Goal: Task Accomplishment & Management: Manage account settings

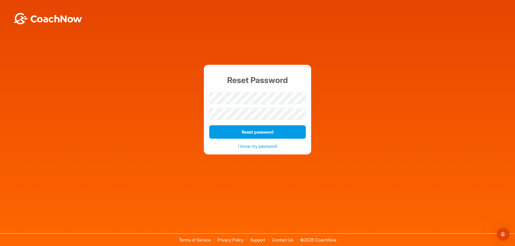
drag, startPoint x: 0, startPoint y: 0, endPoint x: 215, endPoint y: 105, distance: 239.0
click at [215, 105] on div at bounding box center [257, 98] width 96 height 16
click at [248, 135] on button "Reset password" at bounding box center [257, 131] width 96 height 13
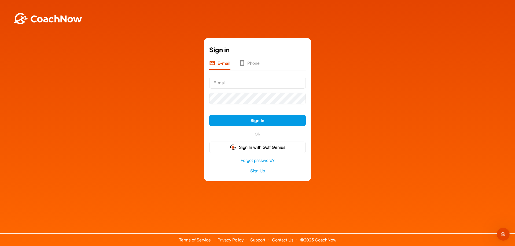
type input "[EMAIL_ADDRESS][DOMAIN_NAME]"
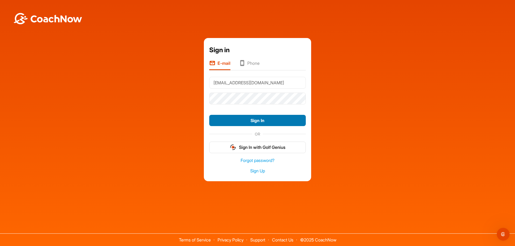
click at [259, 119] on button "Sign In" at bounding box center [257, 121] width 96 height 12
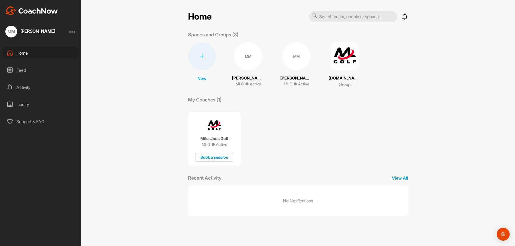
click at [337, 67] on img at bounding box center [344, 56] width 28 height 28
